Goal: Check status: Check status

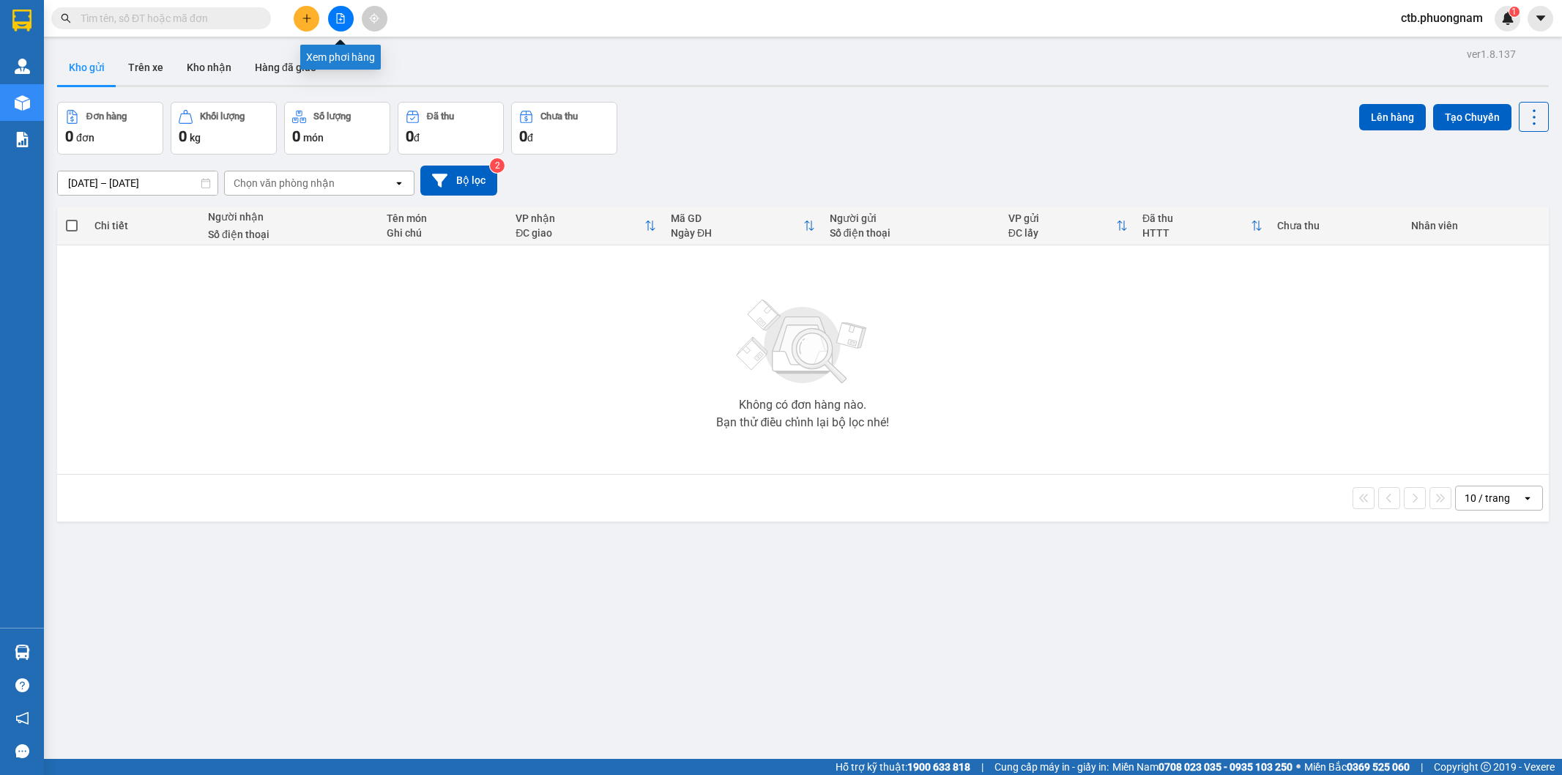
click at [332, 23] on button at bounding box center [341, 19] width 26 height 26
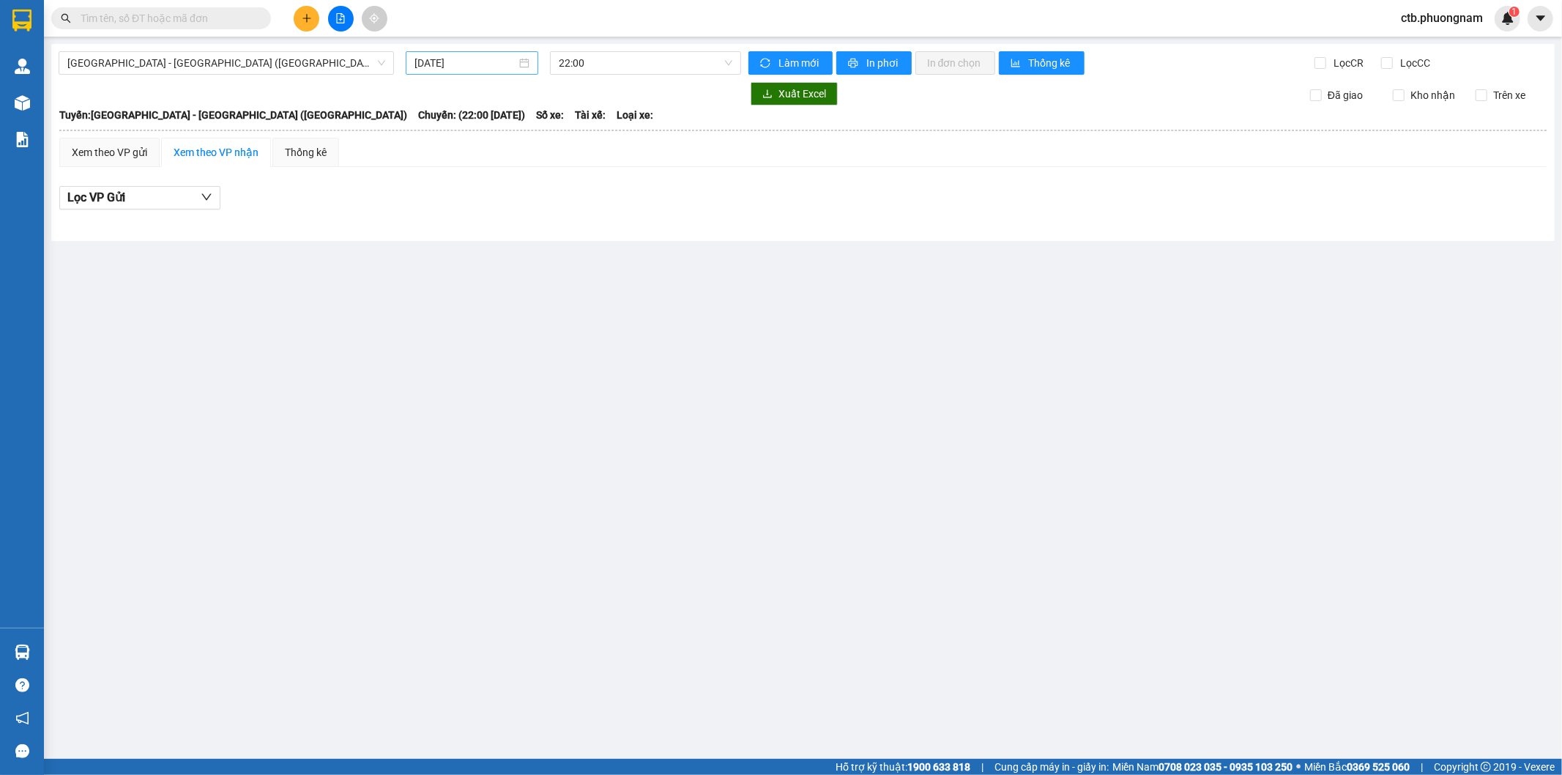
click at [426, 74] on div "[DATE]" at bounding box center [472, 62] width 133 height 23
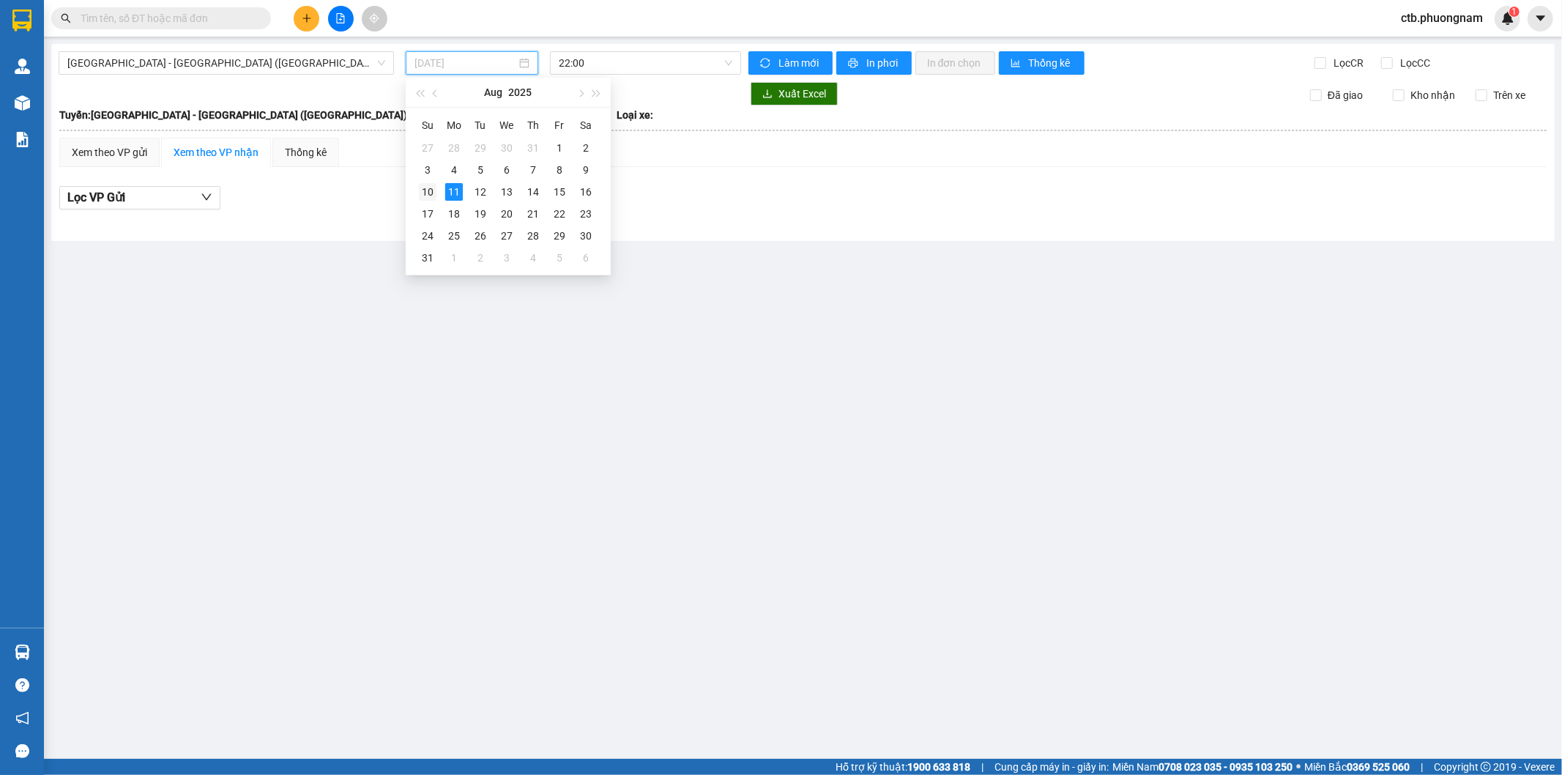
click at [431, 199] on div "10" at bounding box center [428, 192] width 18 height 18
type input "[DATE]"
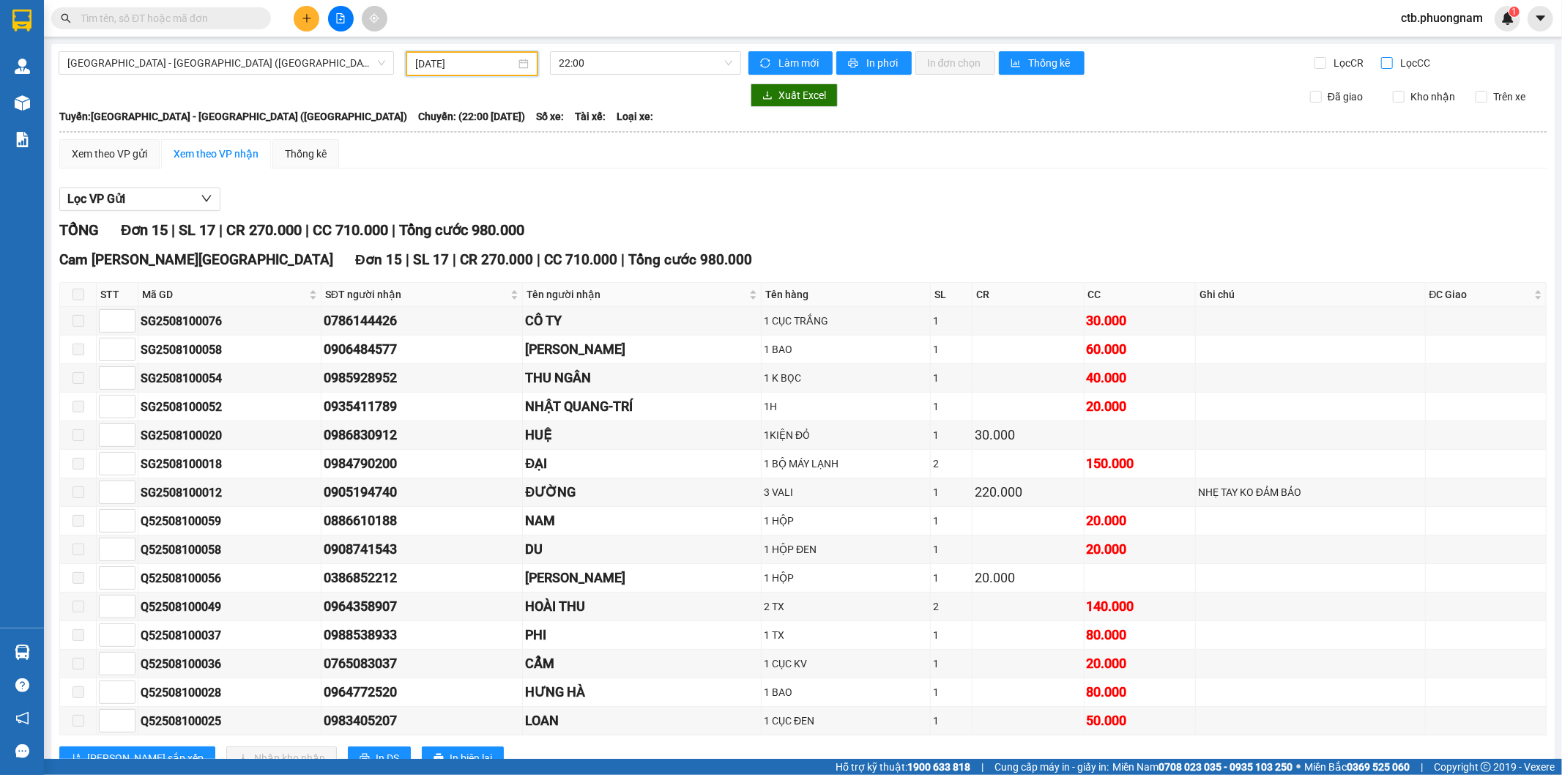
click at [1381, 64] on input "Lọc CC" at bounding box center [1388, 63] width 14 height 12
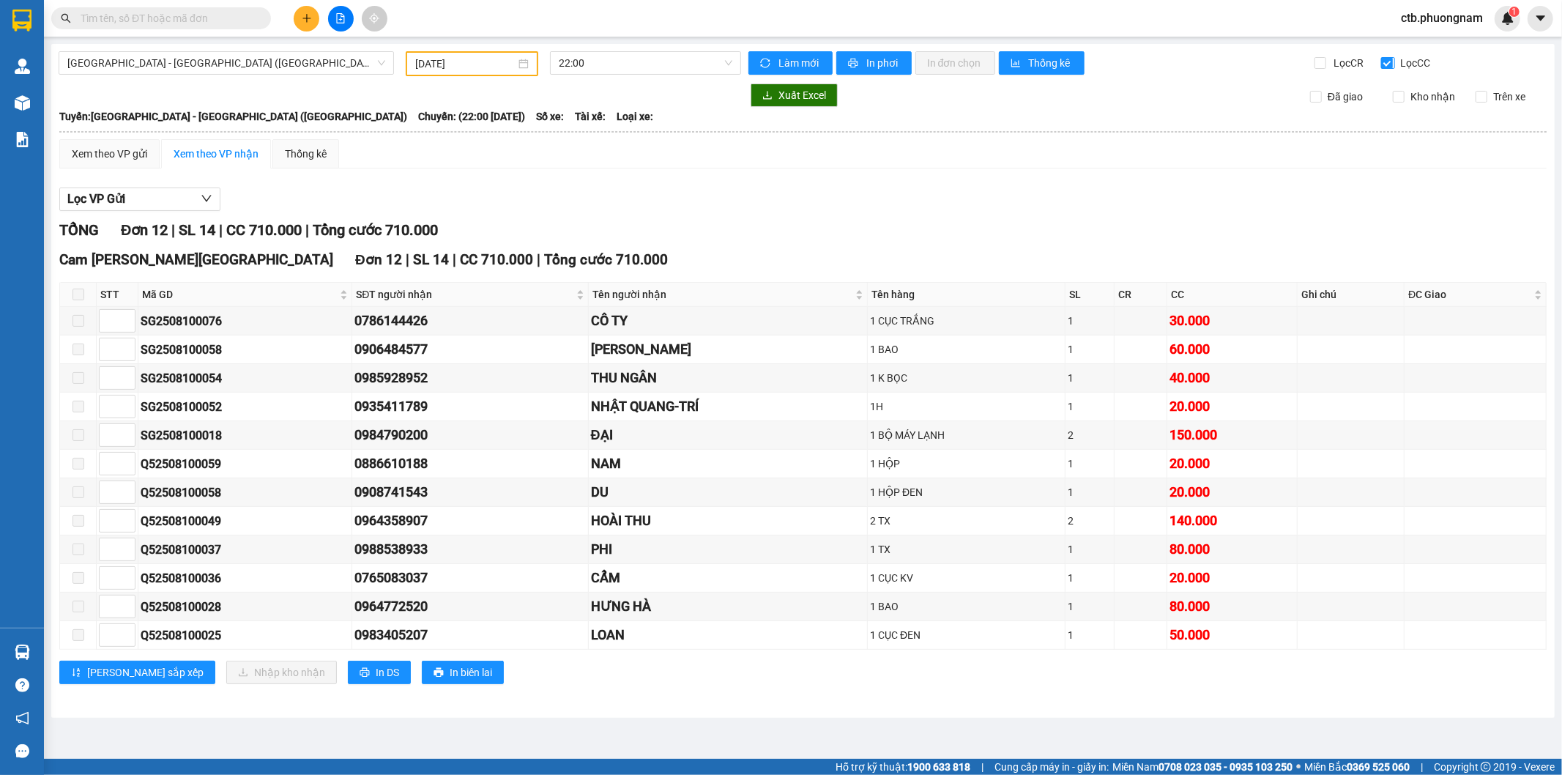
click at [1387, 63] on input "Lọc CC" at bounding box center [1388, 63] width 14 height 12
checkbox input "false"
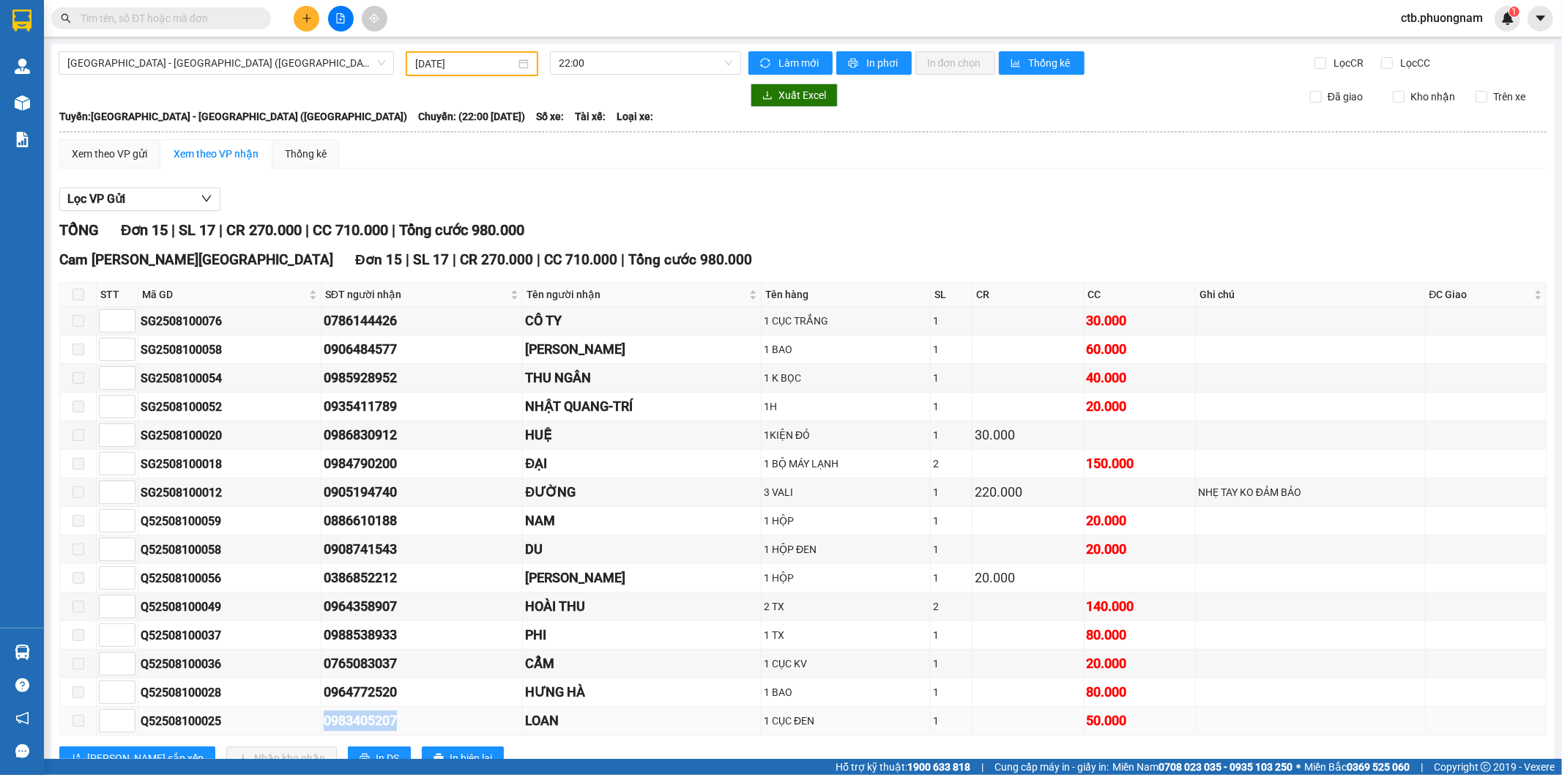
drag, startPoint x: 319, startPoint y: 728, endPoint x: 422, endPoint y: 733, distance: 103.4
click at [422, 733] on tr "Q52508100025 0983405207 LOAN 1 CỤC ĐEN 1 50.000" at bounding box center [803, 721] width 1487 height 29
copy tr "0983405207"
